Goal: Task Accomplishment & Management: Complete application form

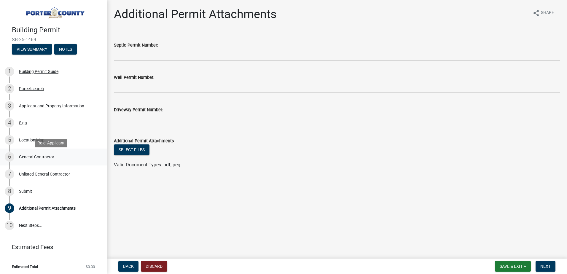
scroll to position [4, 0]
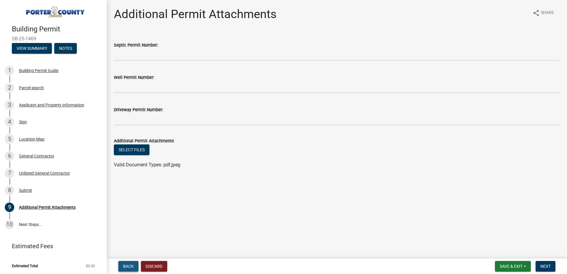
click at [125, 267] on span "Back" at bounding box center [128, 266] width 11 height 5
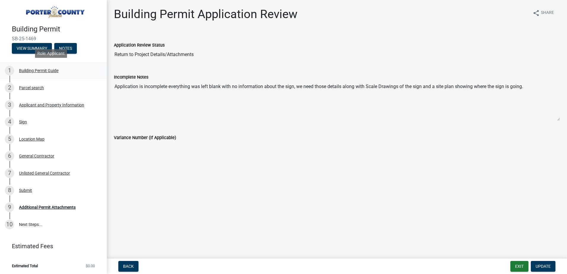
drag, startPoint x: 32, startPoint y: 70, endPoint x: 35, endPoint y: 68, distance: 4.3
click at [31, 70] on div "Building Permit Guide" at bounding box center [38, 70] width 39 height 4
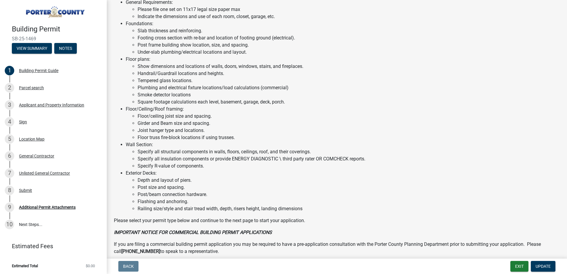
scroll to position [302, 0]
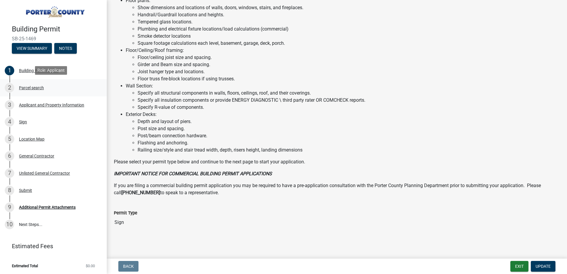
click at [26, 88] on div "Parcel search" at bounding box center [31, 88] width 25 height 4
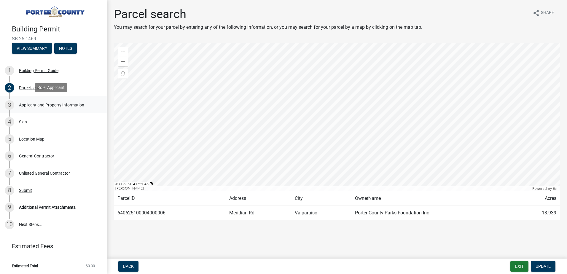
click at [39, 103] on div "Applicant and Property Information" at bounding box center [51, 105] width 65 height 4
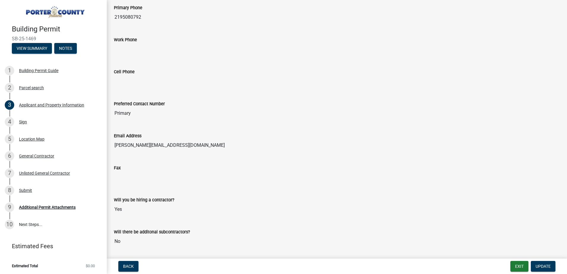
scroll to position [727, 0]
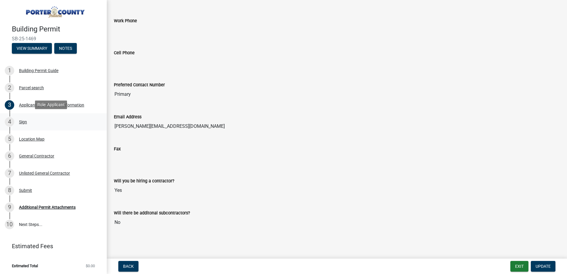
click at [23, 120] on div "Sign" at bounding box center [23, 122] width 8 height 4
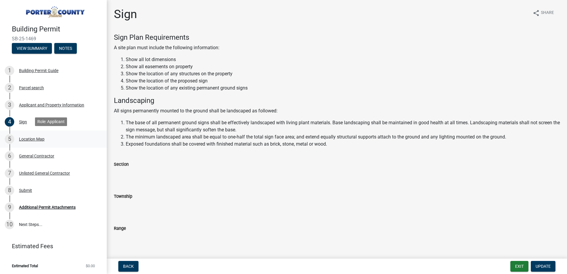
click at [27, 137] on div "Location Map" at bounding box center [31, 139] width 25 height 4
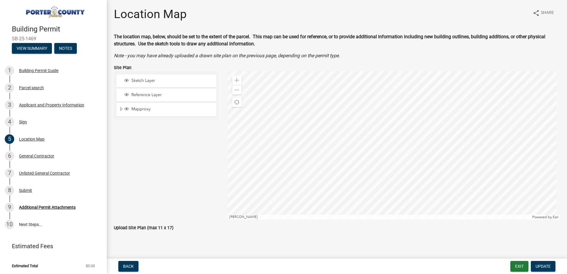
scroll to position [8, 0]
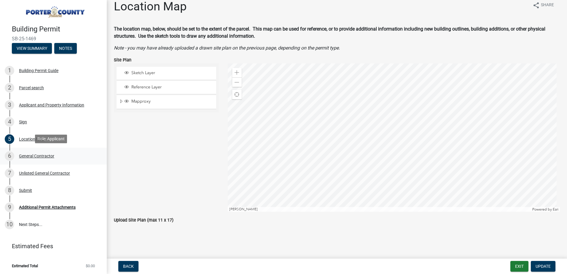
click at [28, 155] on div "General Contractor" at bounding box center [36, 156] width 35 height 4
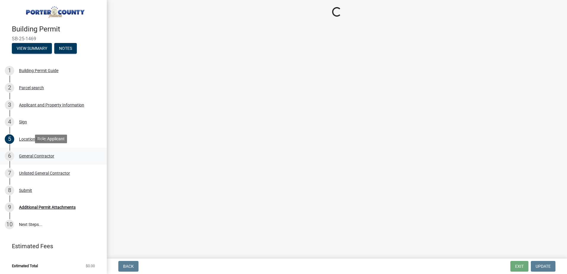
scroll to position [0, 0]
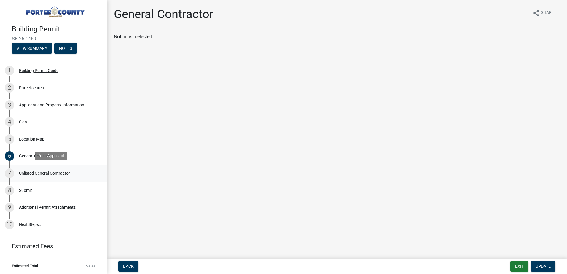
click at [33, 172] on div "Unlisted General Contractor" at bounding box center [44, 173] width 51 height 4
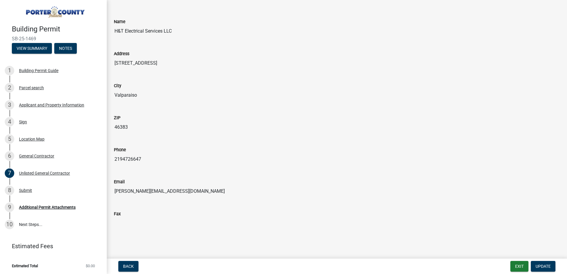
scroll to position [24, 0]
click at [41, 207] on div "Additional Permit Attachments" at bounding box center [47, 207] width 57 height 4
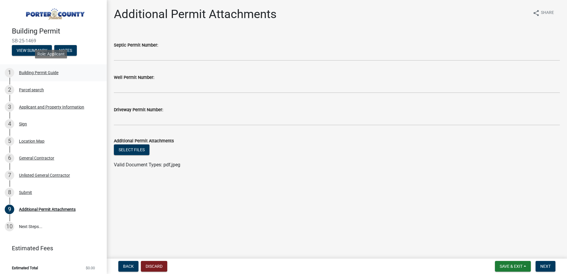
scroll to position [0, 0]
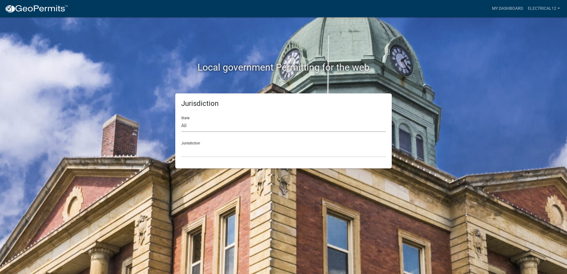
drag, startPoint x: 195, startPoint y: 126, endPoint x: 205, endPoint y: 127, distance: 10.1
click at [195, 125] on select "All [US_STATE] [US_STATE] [US_STATE] [US_STATE] [US_STATE] [US_STATE] [US_STATE…" at bounding box center [283, 126] width 205 height 12
select select "[US_STATE]"
click at [181, 120] on select "All [US_STATE] [US_STATE] [US_STATE] [US_STATE] [US_STATE] [US_STATE] [US_STATE…" at bounding box center [283, 126] width 205 height 12
click at [217, 152] on select "City of [GEOGRAPHIC_DATA], [US_STATE] City of [GEOGRAPHIC_DATA], [US_STATE] Cit…" at bounding box center [283, 151] width 205 height 12
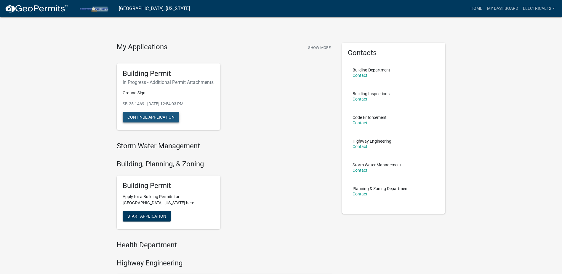
click at [144, 122] on button "Continue Application" at bounding box center [151, 117] width 57 height 11
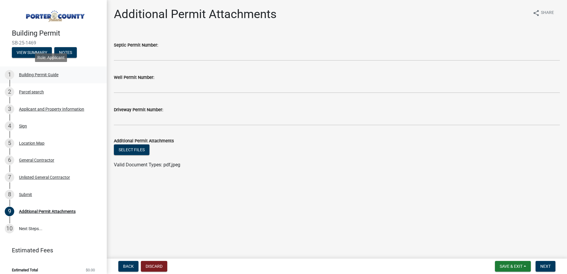
click at [31, 74] on div "Building Permit Guide" at bounding box center [38, 75] width 39 height 4
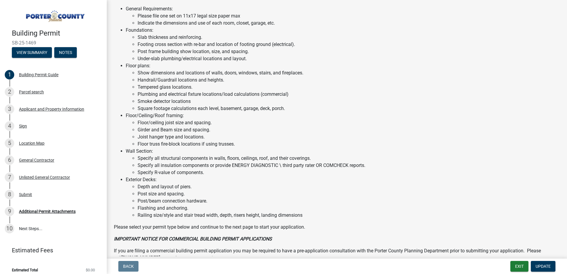
scroll to position [302, 0]
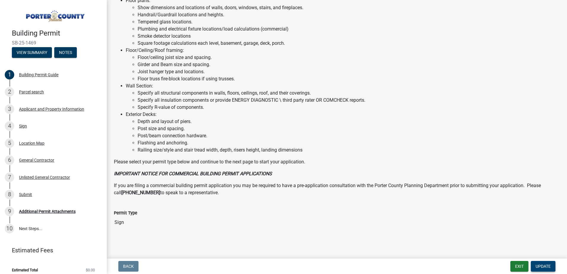
click at [541, 267] on span "Update" at bounding box center [542, 266] width 15 height 5
click at [547, 265] on span "Update" at bounding box center [542, 266] width 15 height 5
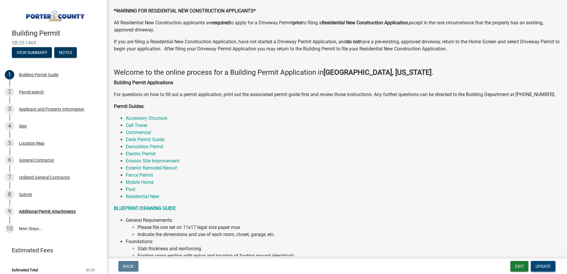
scroll to position [0, 0]
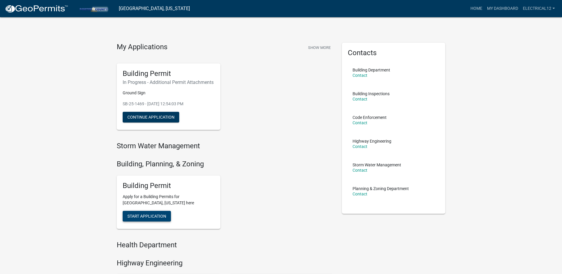
click at [145, 218] on span "Start Application" at bounding box center [146, 215] width 39 height 5
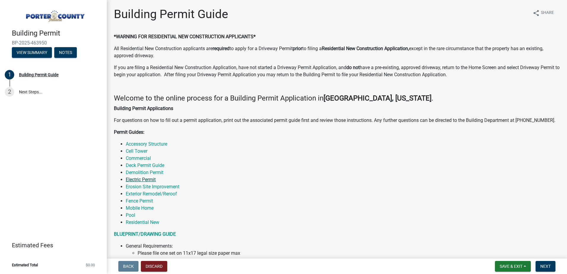
click at [139, 178] on link "Electric Permit" at bounding box center [141, 180] width 30 height 6
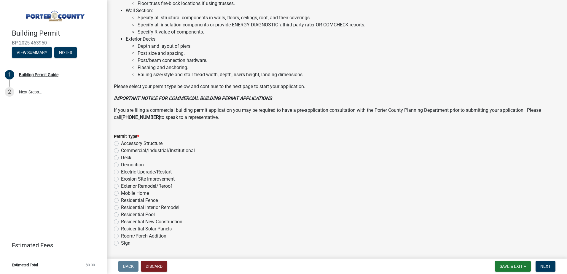
scroll to position [397, 0]
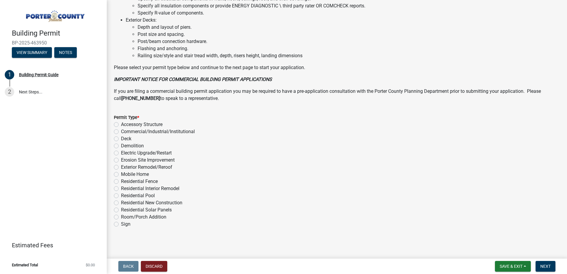
click at [121, 154] on label "Electric Upgrade/Restart" at bounding box center [146, 152] width 51 height 7
click at [121, 153] on input "Electric Upgrade/Restart" at bounding box center [123, 151] width 4 height 4
radio input "true"
click at [548, 267] on span "Next" at bounding box center [545, 266] width 10 height 5
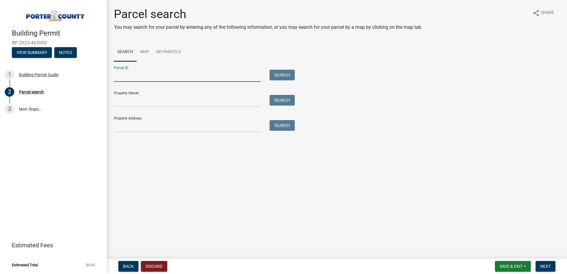
click at [147, 74] on input "Parcel ID:" at bounding box center [187, 76] width 147 height 12
type input "640625100004000006"
click at [277, 70] on button "Search" at bounding box center [281, 75] width 25 height 11
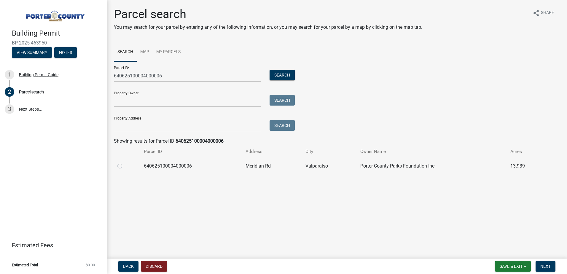
click at [124, 162] on label at bounding box center [124, 162] width 0 height 0
click at [124, 166] on input "radio" at bounding box center [126, 164] width 4 height 4
radio input "true"
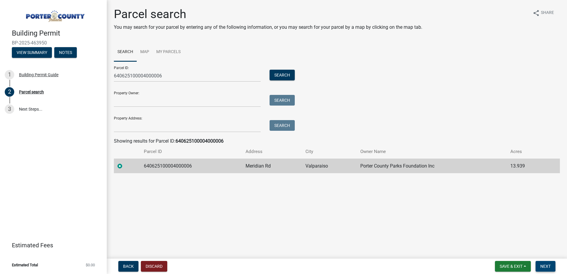
click at [545, 265] on span "Next" at bounding box center [545, 266] width 10 height 5
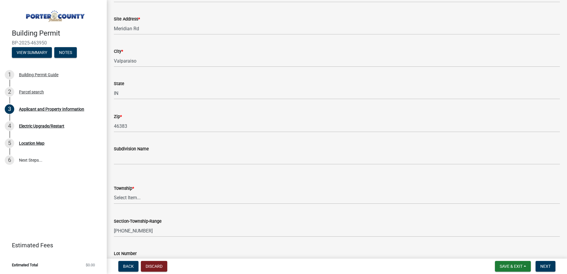
scroll to position [148, 0]
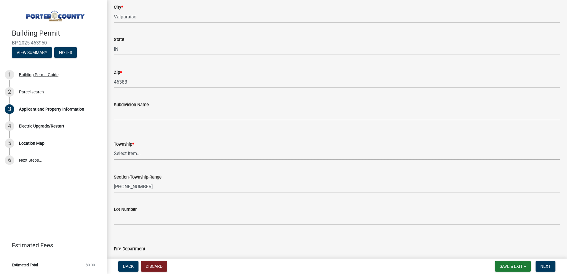
click at [150, 157] on select "Select Item... Boone Center Jackson Liberty Morgan Pine Pleasant Portage Porter…" at bounding box center [337, 154] width 446 height 12
click at [114, 148] on select "Select Item... Boone Center Jackson Liberty Morgan Pine Pleasant Portage Porter…" at bounding box center [337, 154] width 446 height 12
select select "403f4b3c-c23a-4b9f-b6b7-b4f73366513c"
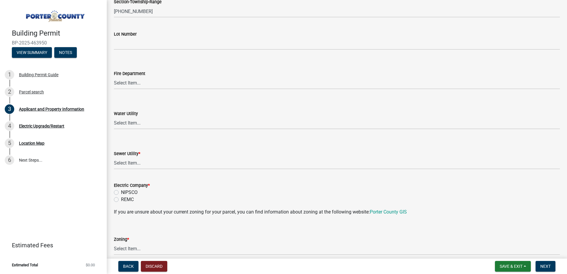
scroll to position [326, 0]
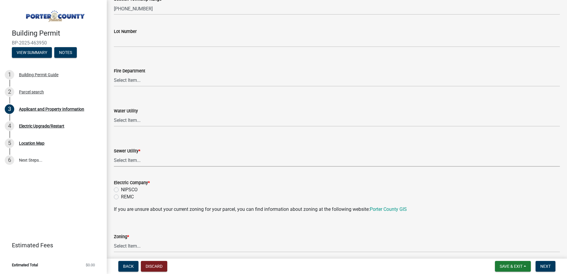
click at [151, 162] on select "Select Item... Aqua Indiana Inc Damon Run Falling Waters Lake Eliza - LEACD Nat…" at bounding box center [337, 160] width 446 height 12
click at [114, 154] on select "Select Item... Aqua Indiana Inc Damon Run Falling Waters Lake Eliza - LEACD Nat…" at bounding box center [337, 160] width 446 height 12
select select "c796f995-08fe-487b-a20e-70ab553361d3"
click at [119, 189] on div "NIPSCO" at bounding box center [337, 189] width 446 height 7
click at [121, 191] on label "NIPSCO" at bounding box center [129, 189] width 17 height 7
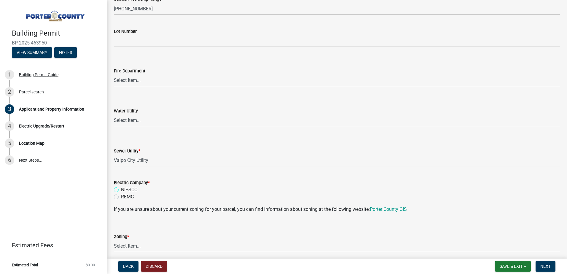
click at [121, 190] on input "NIPSCO" at bounding box center [123, 188] width 4 height 4
radio input "true"
click at [137, 247] on select "Select Item... A1 A2 CH CM CN I1 I2 I3 IN MP OT P1 P2 PUD R1 R2 R3 R4 RL RR" at bounding box center [337, 246] width 446 height 12
click at [114, 240] on select "Select Item... A1 A2 CH CM CN I1 I2 I3 IN MP OT P1 P2 PUD R1 R2 R3 R4 RL RR" at bounding box center [337, 246] width 446 height 12
select select "26c79273-8185-4895-b93a-8861892945b3"
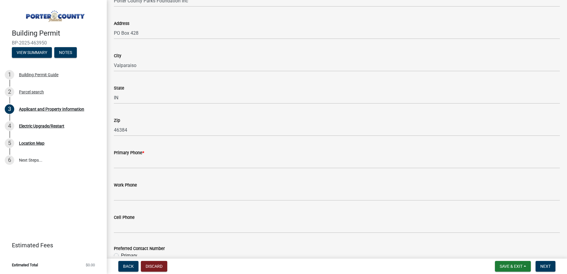
scroll to position [652, 0]
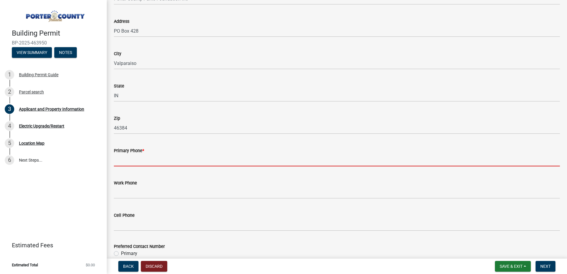
click at [157, 160] on input "Primary Phone *" at bounding box center [337, 160] width 446 height 12
type input "2195080792"
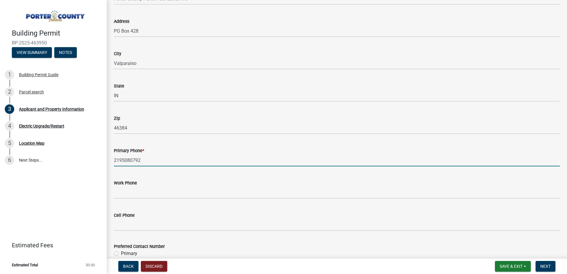
type input "nicole@htelectricalservices.com"
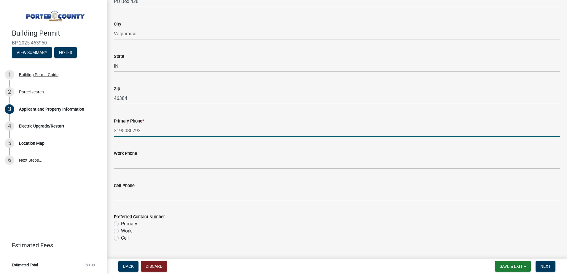
scroll to position [771, 0]
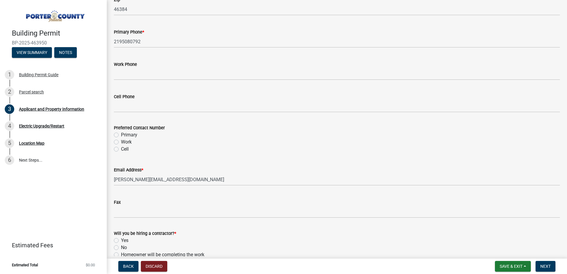
click at [121, 135] on label "Primary" at bounding box center [129, 134] width 16 height 7
click at [121, 135] on input "Primary" at bounding box center [123, 133] width 4 height 4
radio input "true"
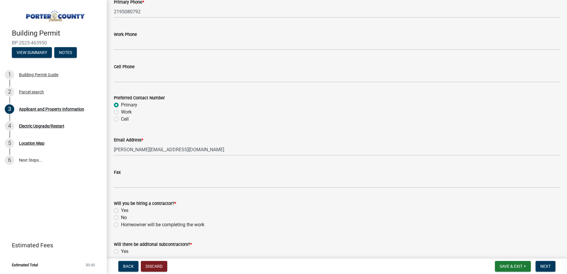
scroll to position [835, 0]
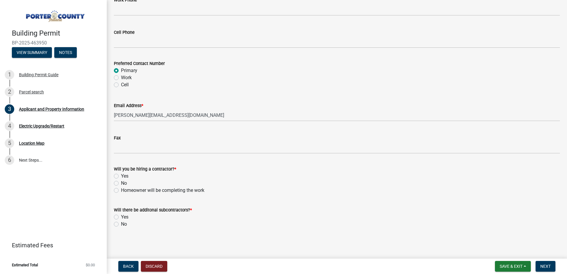
click at [121, 223] on label "No" at bounding box center [124, 224] width 6 height 7
click at [121, 223] on input "No" at bounding box center [123, 223] width 4 height 4
radio input "true"
click at [121, 183] on label "No" at bounding box center [124, 183] width 6 height 7
click at [121, 183] on input "No" at bounding box center [123, 182] width 4 height 4
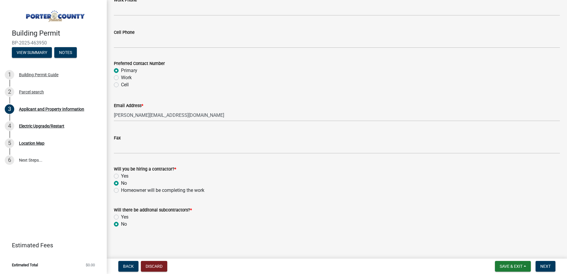
radio input "true"
click at [547, 267] on span "Next" at bounding box center [545, 266] width 10 height 5
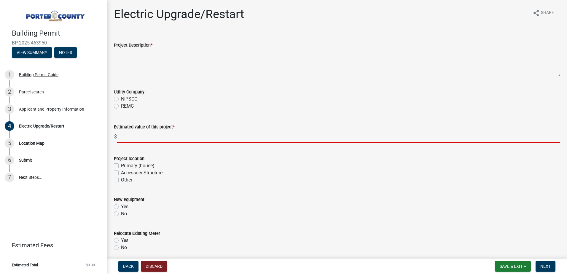
click at [136, 138] on input "text" at bounding box center [338, 136] width 443 height 12
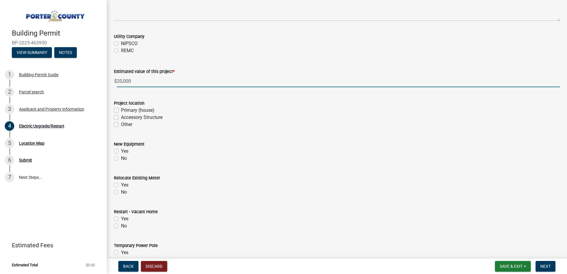
scroll to position [20, 0]
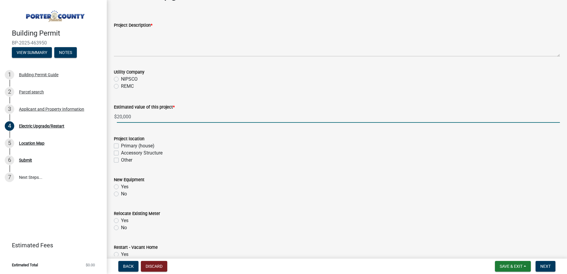
type input "20000"
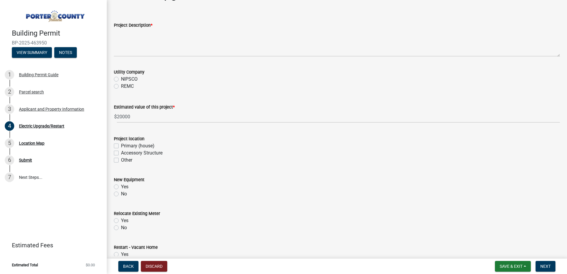
click at [121, 152] on label "Accessory Structure" at bounding box center [141, 152] width 41 height 7
click at [121, 152] on input "Accessory Structure" at bounding box center [123, 151] width 4 height 4
checkbox input "true"
checkbox input "false"
checkbox input "true"
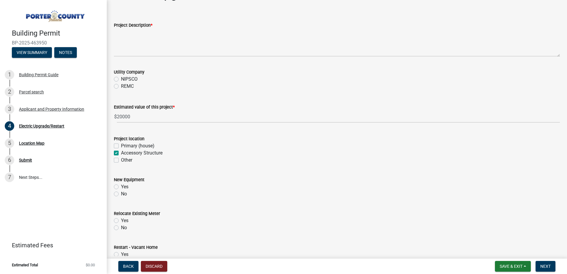
checkbox input "false"
click at [121, 187] on label "Yes" at bounding box center [124, 186] width 7 height 7
click at [121, 187] on input "Yes" at bounding box center [123, 185] width 4 height 4
radio input "true"
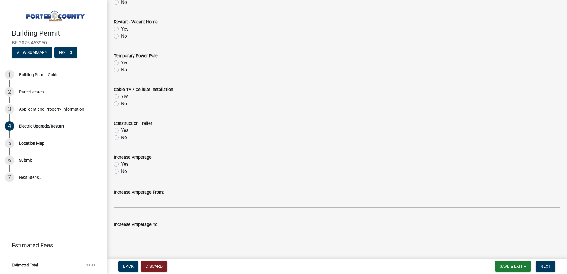
scroll to position [257, 0]
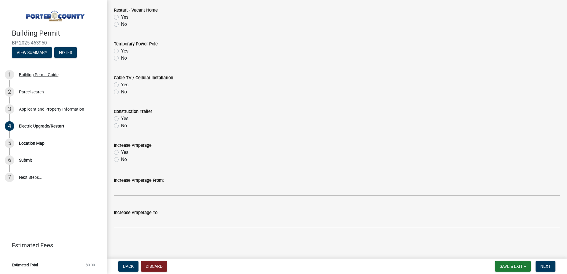
click at [121, 160] on label "No" at bounding box center [124, 159] width 6 height 7
click at [121, 160] on input "No" at bounding box center [123, 158] width 4 height 4
radio input "true"
click at [121, 127] on label "No" at bounding box center [124, 125] width 6 height 7
click at [121, 126] on input "No" at bounding box center [123, 124] width 4 height 4
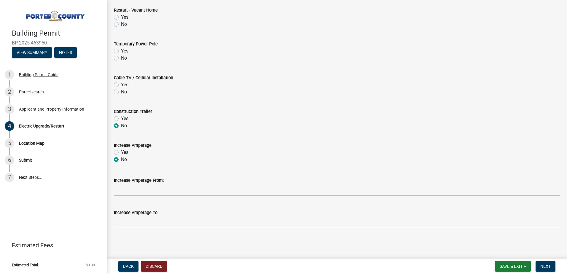
radio input "true"
click at [121, 90] on label "No" at bounding box center [124, 91] width 6 height 7
click at [121, 90] on input "No" at bounding box center [123, 90] width 4 height 4
radio input "true"
click at [121, 58] on label "No" at bounding box center [124, 58] width 6 height 7
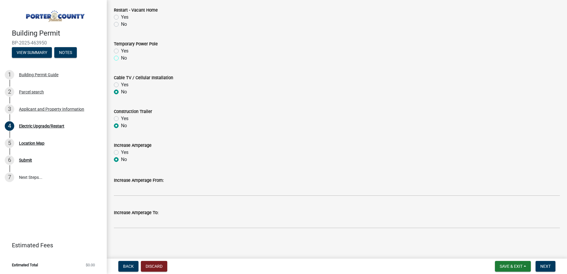
click at [121, 58] on input "No" at bounding box center [123, 57] width 4 height 4
radio input "true"
click at [121, 23] on label "No" at bounding box center [124, 24] width 6 height 7
click at [121, 23] on input "No" at bounding box center [123, 23] width 4 height 4
radio input "true"
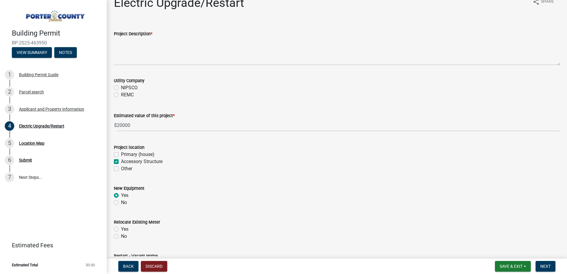
scroll to position [0, 0]
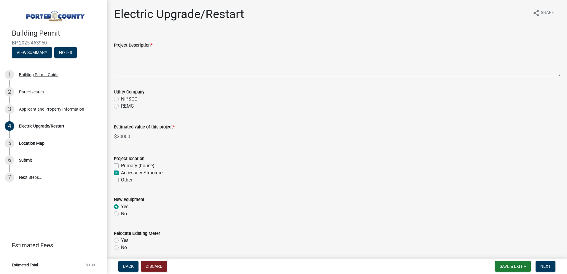
click at [121, 98] on label "NIPSCO" at bounding box center [129, 98] width 17 height 7
click at [121, 98] on input "NIPSCO" at bounding box center [123, 97] width 4 height 4
radio input "true"
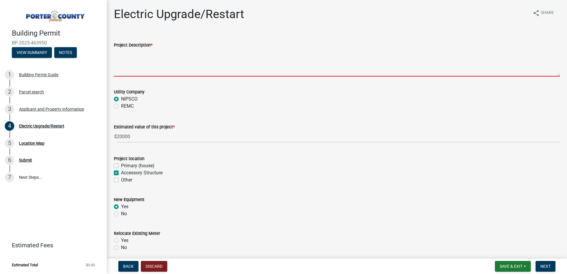
click at [149, 69] on textarea "Project Description *" at bounding box center [337, 63] width 446 height 28
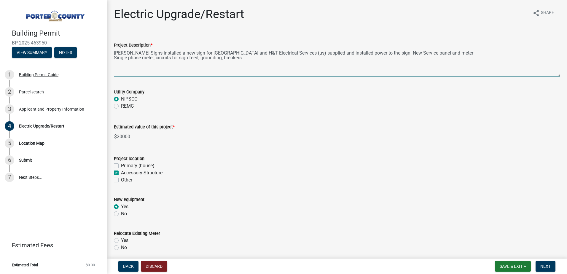
type textarea "[PERSON_NAME] Signs installed a new sign for [GEOGRAPHIC_DATA] and H&T Electric…"
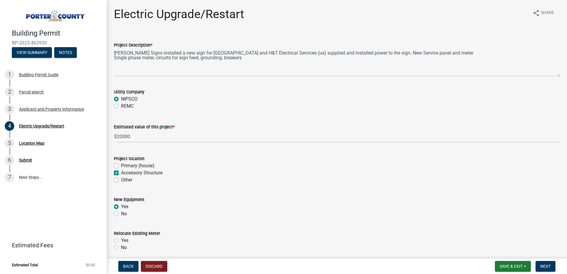
click at [121, 181] on label "Other" at bounding box center [126, 179] width 11 height 7
click at [121, 180] on input "Other" at bounding box center [123, 178] width 4 height 4
checkbox input "true"
checkbox input "false"
checkbox input "true"
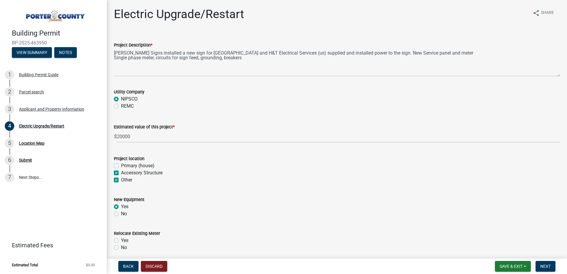
click at [121, 181] on label "Other" at bounding box center [126, 179] width 11 height 7
click at [121, 180] on input "Other" at bounding box center [123, 178] width 4 height 4
checkbox input "false"
checkbox input "true"
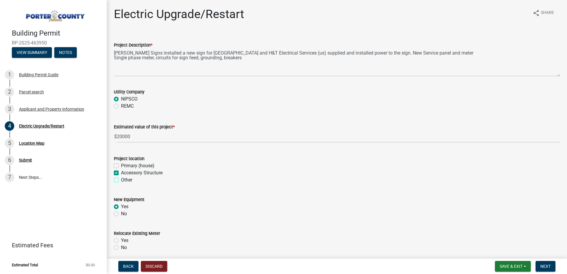
checkbox input "false"
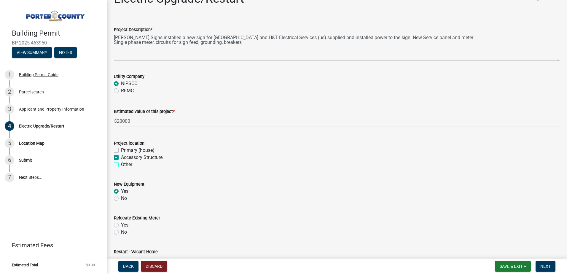
scroll to position [59, 0]
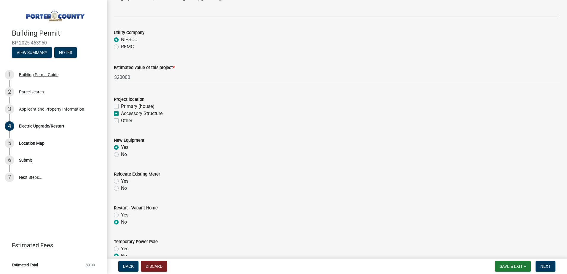
click at [121, 189] on label "No" at bounding box center [124, 188] width 6 height 7
click at [121, 189] on input "No" at bounding box center [123, 187] width 4 height 4
radio input "true"
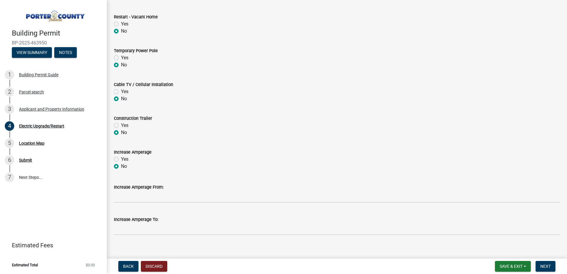
scroll to position [257, 0]
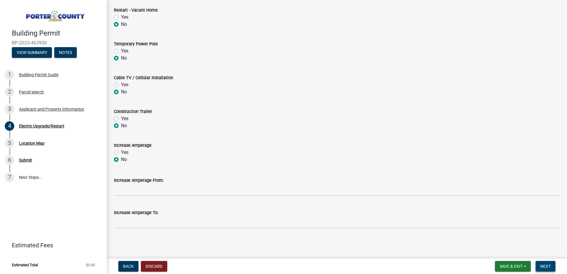
click at [547, 264] on span "Next" at bounding box center [545, 266] width 10 height 5
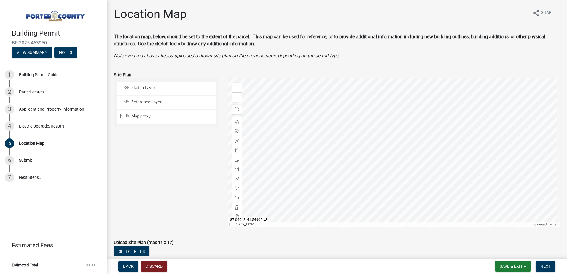
scroll to position [42, 0]
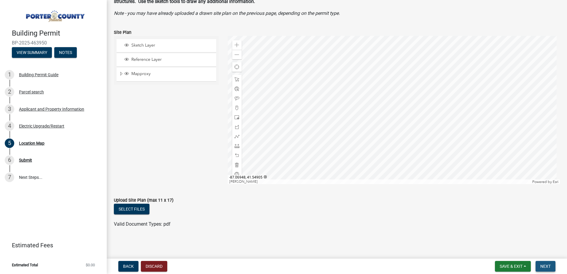
click at [548, 266] on span "Next" at bounding box center [545, 266] width 10 height 5
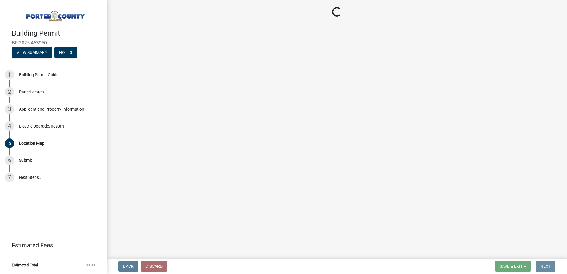
scroll to position [0, 0]
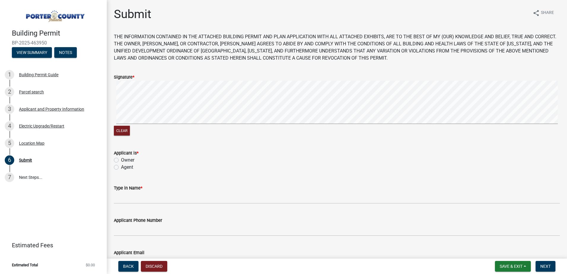
click at [320, 74] on form "Signature * Clear" at bounding box center [337, 101] width 446 height 71
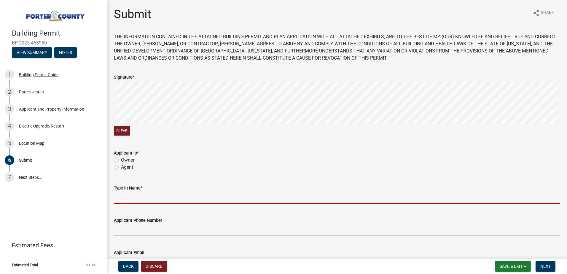
click at [152, 199] on input "Type in Name *" at bounding box center [337, 197] width 446 height 12
type input "Nicole R Kegebein"
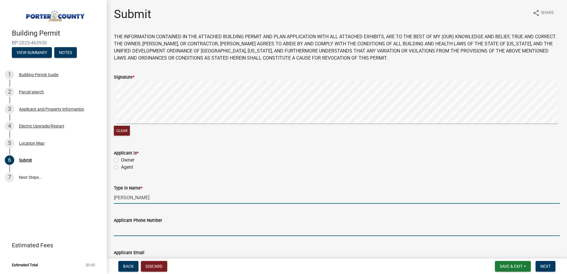
type input "219-508-0792"
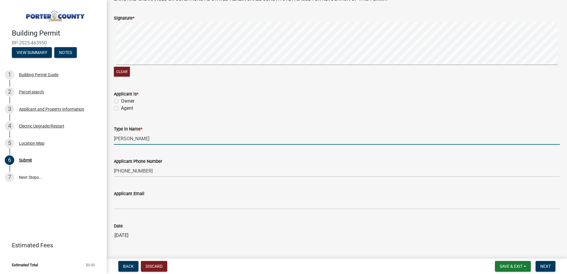
scroll to position [59, 0]
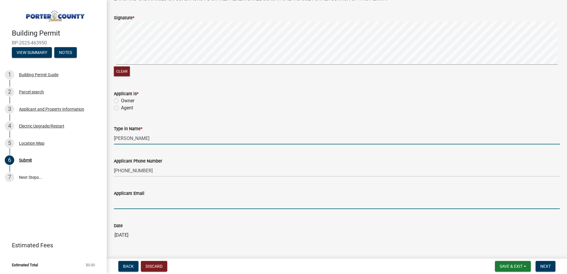
click at [153, 203] on input "Applicant Email" at bounding box center [337, 203] width 446 height 12
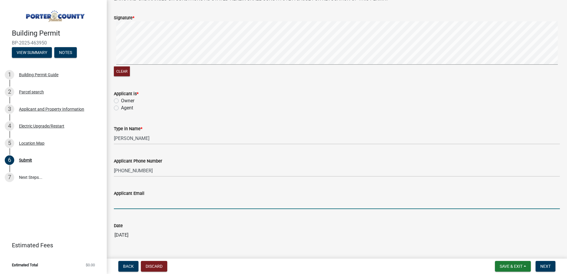
type input "nicole@htelectricalservices.com"
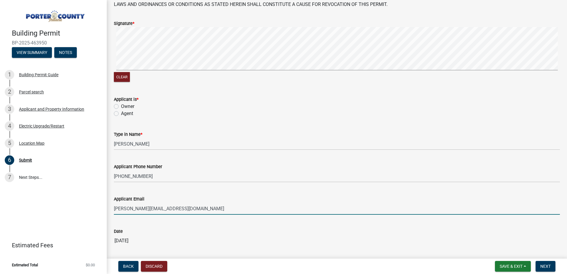
scroll to position [17, 0]
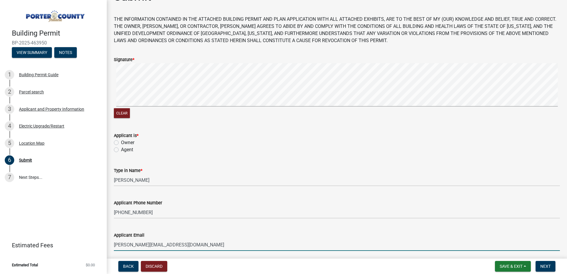
click at [121, 143] on label "Owner" at bounding box center [127, 142] width 13 height 7
click at [121, 143] on input "Owner" at bounding box center [123, 141] width 4 height 4
radio input "true"
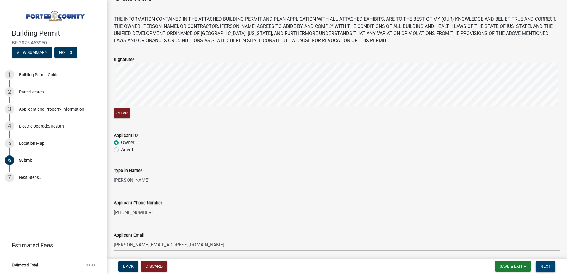
click at [548, 266] on span "Next" at bounding box center [545, 266] width 10 height 5
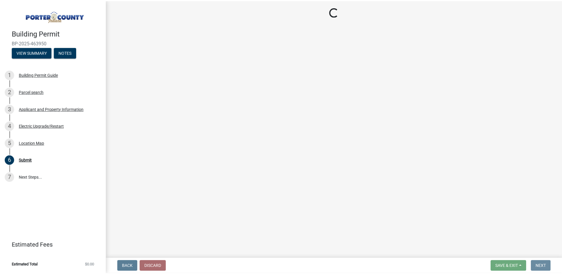
scroll to position [0, 0]
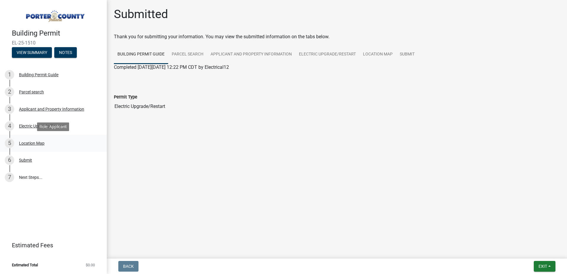
click at [26, 143] on div "Location Map" at bounding box center [31, 143] width 25 height 4
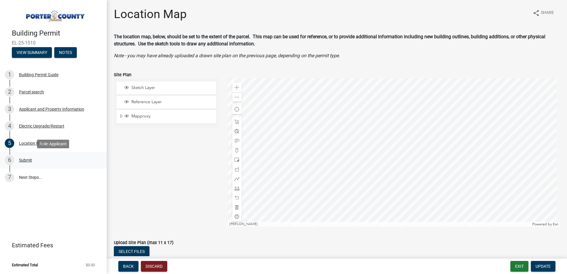
drag, startPoint x: 22, startPoint y: 159, endPoint x: 31, endPoint y: 159, distance: 9.5
click at [22, 159] on div "Submit" at bounding box center [25, 160] width 13 height 4
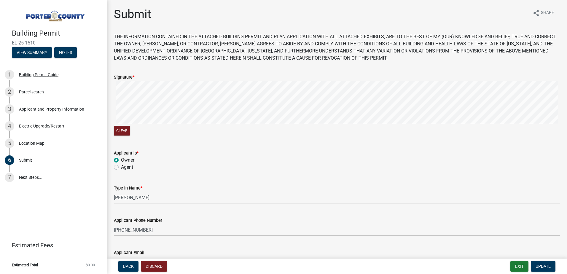
click at [121, 168] on label "Agent" at bounding box center [127, 167] width 12 height 7
click at [121, 167] on input "Agent" at bounding box center [123, 166] width 4 height 4
radio input "true"
click at [548, 264] on span "Update" at bounding box center [542, 266] width 15 height 5
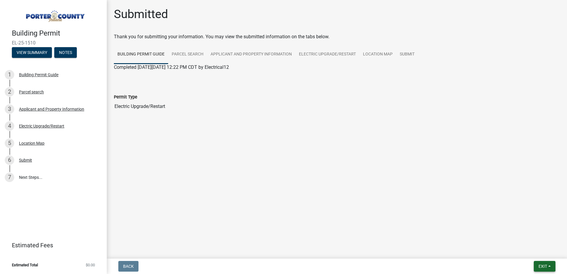
click at [538, 269] on button "Exit" at bounding box center [545, 266] width 22 height 11
click at [528, 249] on button "Save & Exit" at bounding box center [531, 251] width 47 height 14
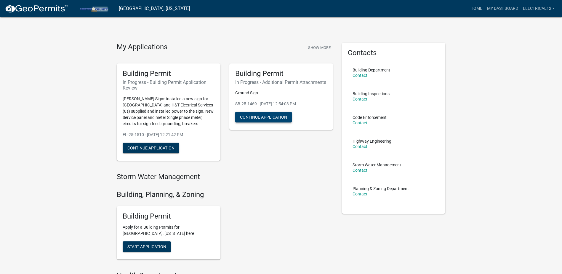
click at [262, 122] on button "Continue Application" at bounding box center [263, 117] width 57 height 11
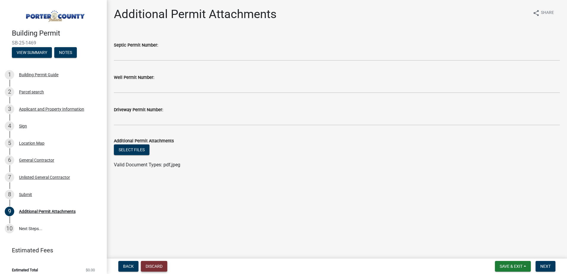
click at [154, 263] on button "Discard" at bounding box center [154, 266] width 26 height 11
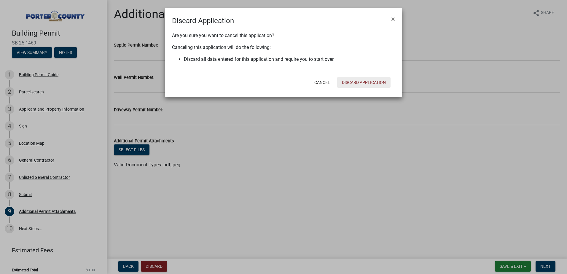
click at [356, 79] on button "Discard Application" at bounding box center [363, 82] width 53 height 11
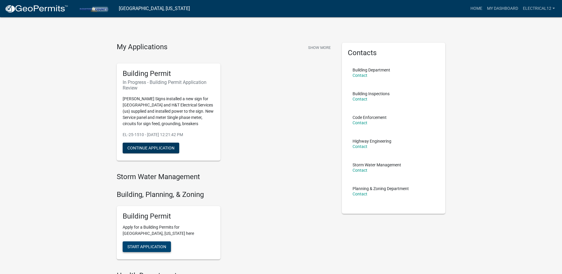
click at [148, 247] on span "Start Application" at bounding box center [146, 246] width 39 height 5
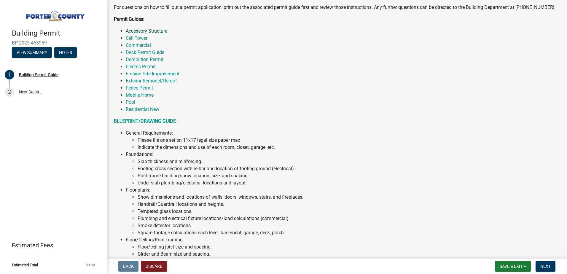
scroll to position [30, 0]
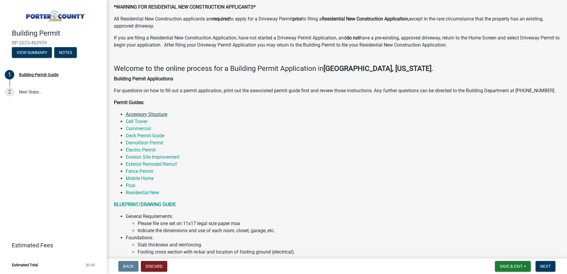
click at [148, 113] on link "Accessory Structure" at bounding box center [146, 114] width 41 height 6
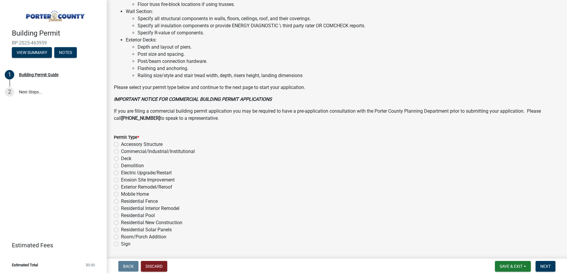
scroll to position [397, 0]
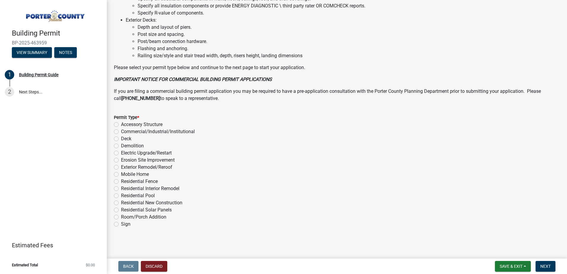
click at [121, 132] on label "Commercial/Industrial/Institutional" at bounding box center [158, 131] width 74 height 7
click at [121, 132] on input "Commercial/Industrial/Institutional" at bounding box center [123, 130] width 4 height 4
radio input "true"
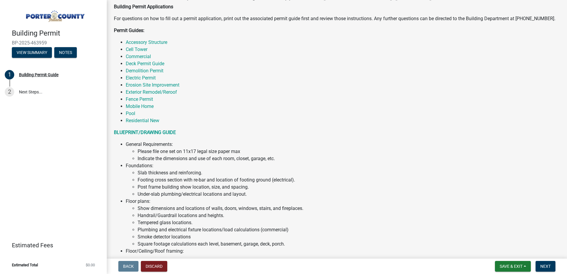
scroll to position [0, 0]
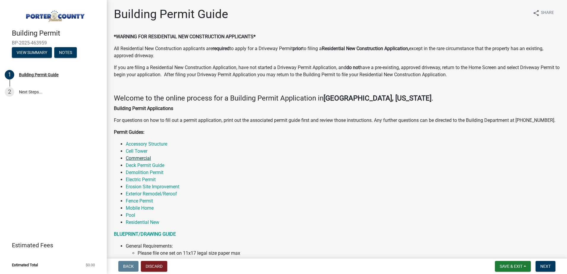
click at [134, 158] on link "Commercial" at bounding box center [138, 158] width 25 height 6
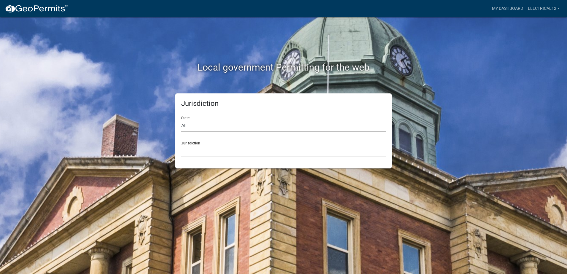
click at [219, 124] on select "All [US_STATE] [US_STATE] [US_STATE] [US_STATE] [US_STATE] [US_STATE] [US_STATE…" at bounding box center [283, 126] width 205 height 12
select select "[US_STATE]"
click at [181, 120] on select "All [US_STATE] [US_STATE] [US_STATE] [US_STATE] [US_STATE] [US_STATE] [US_STATE…" at bounding box center [283, 126] width 205 height 12
click at [202, 149] on select "City of [GEOGRAPHIC_DATA], [US_STATE] City of [GEOGRAPHIC_DATA], [US_STATE] Cit…" at bounding box center [283, 151] width 205 height 12
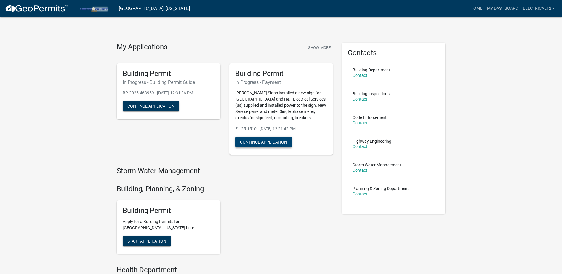
click at [268, 142] on button "Continue Application" at bounding box center [263, 142] width 57 height 11
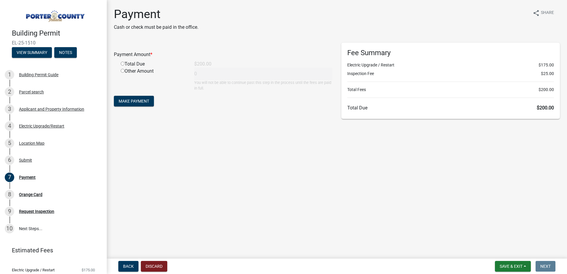
click at [121, 61] on div "Total Due" at bounding box center [153, 63] width 74 height 7
click at [122, 63] on input "radio" at bounding box center [123, 64] width 4 height 4
radio input "true"
type input "200"
click at [134, 101] on span "Make Payment" at bounding box center [134, 101] width 31 height 5
